Goal: Find specific page/section: Find specific page/section

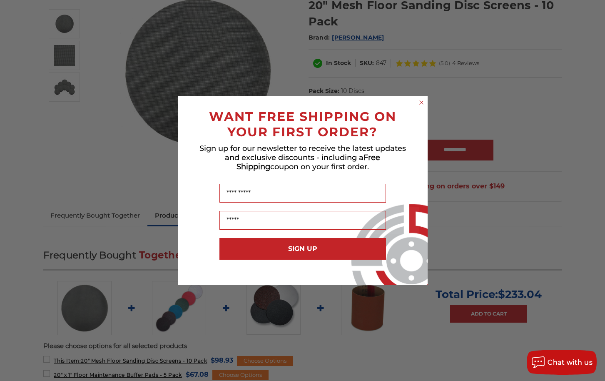
click at [420, 101] on icon "Close dialog" at bounding box center [421, 102] width 3 height 3
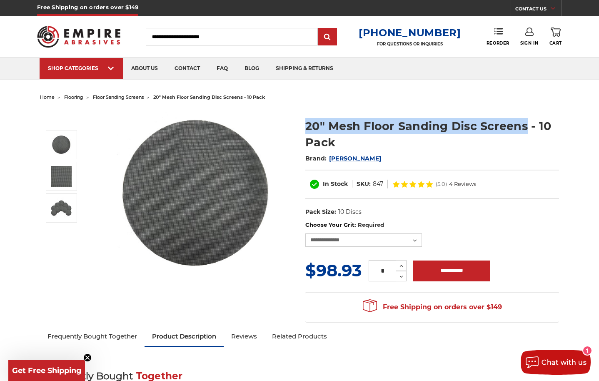
drag, startPoint x: 306, startPoint y: 130, endPoint x: 524, endPoint y: 133, distance: 218.7
click at [524, 133] on h1 "20" Mesh Floor Sanding Disc Screens - 10 Pack" at bounding box center [432, 134] width 254 height 32
copy h1 "20" Mesh Floor Sanding Disc Screens"
